Goal: Information Seeking & Learning: Learn about a topic

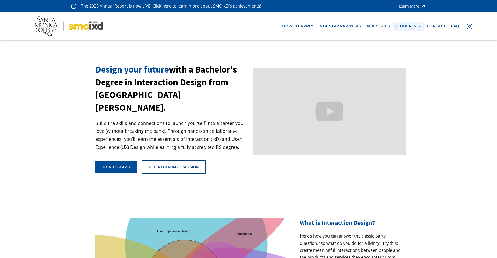
click at [420, 27] on div at bounding box center [420, 26] width 4 height 4
click at [446, 156] on section "Design your future with a Bachelor’s Degree in Interaction Design from [GEOGRAP…" at bounding box center [248, 127] width 497 height 128
click at [44, 129] on section "Design your future with a Bachelor’s Degree in Interaction Design from [GEOGRAP…" at bounding box center [248, 127] width 497 height 128
click at [382, 27] on link "Academics" at bounding box center [378, 26] width 29 height 10
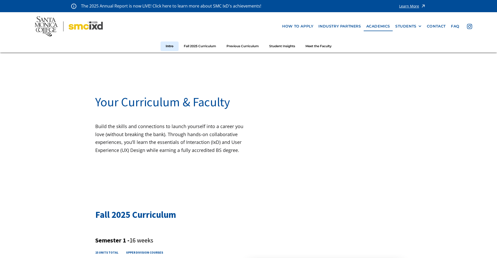
click at [45, 30] on img at bounding box center [69, 26] width 68 height 20
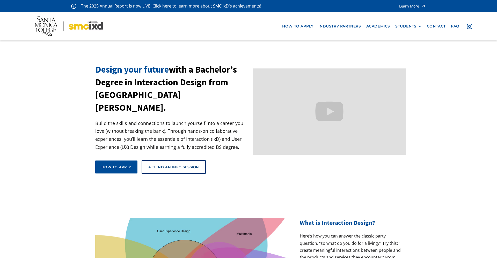
click at [47, 24] on img at bounding box center [69, 26] width 68 height 20
